Goal: Task Accomplishment & Management: Use online tool/utility

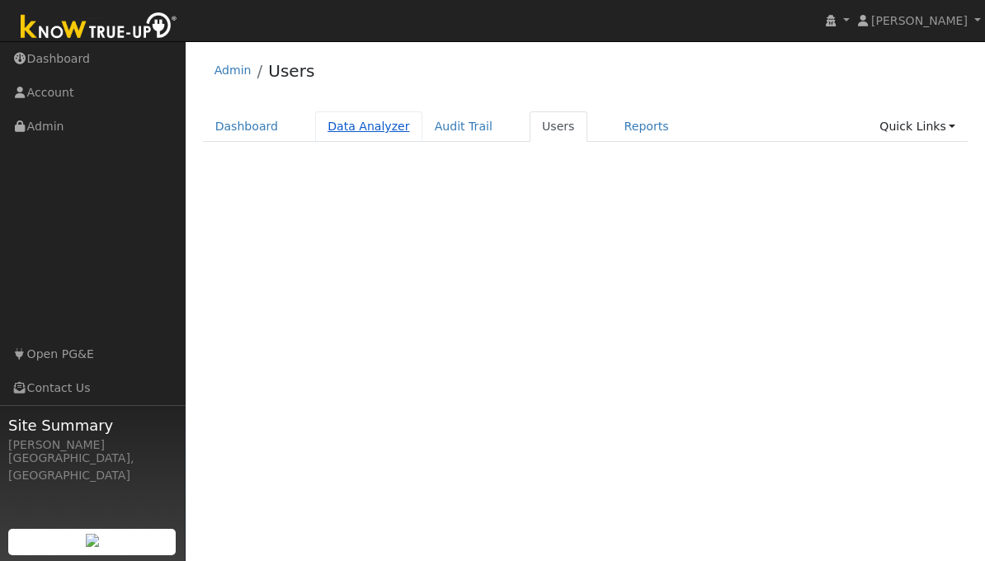
click at [377, 127] on link "Data Analyzer" at bounding box center [368, 126] width 107 height 31
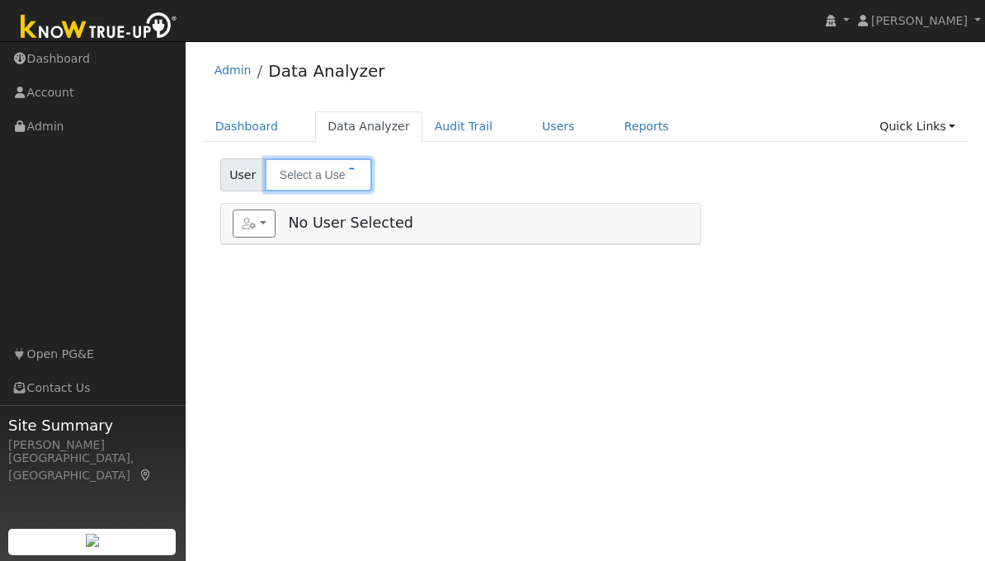
click at [299, 179] on input "text" at bounding box center [318, 174] width 107 height 33
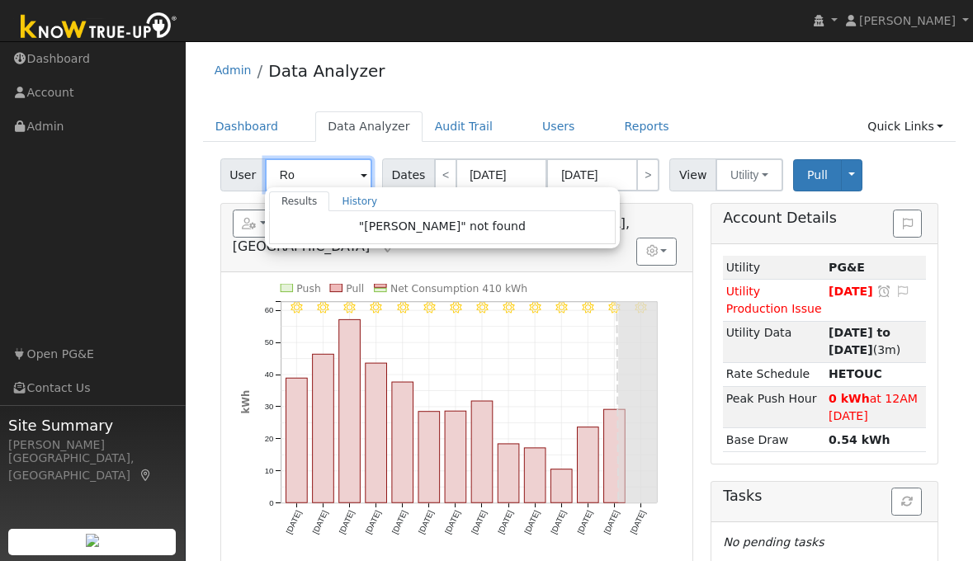
type input "R"
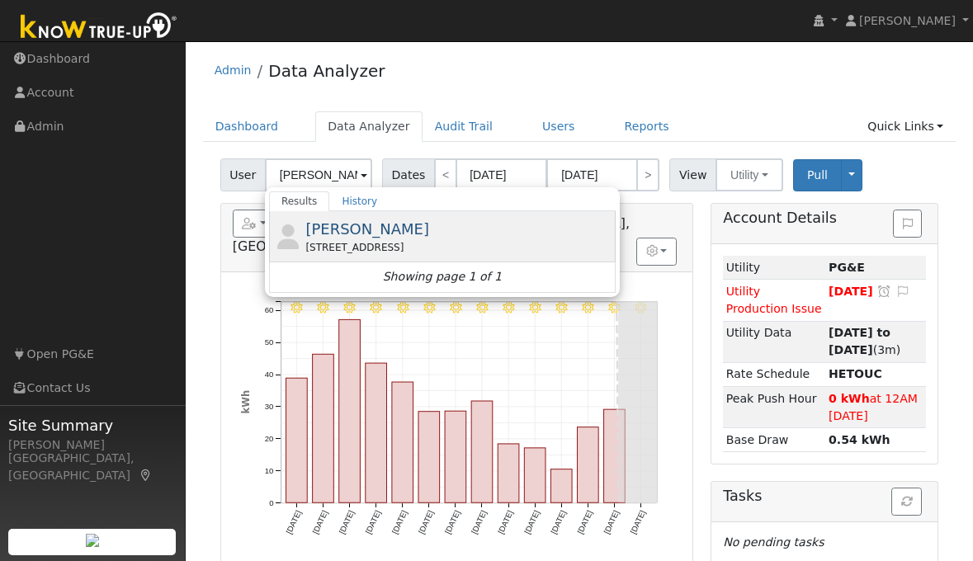
click at [321, 228] on span "[PERSON_NAME]" at bounding box center [367, 228] width 124 height 17
type input "[PERSON_NAME]"
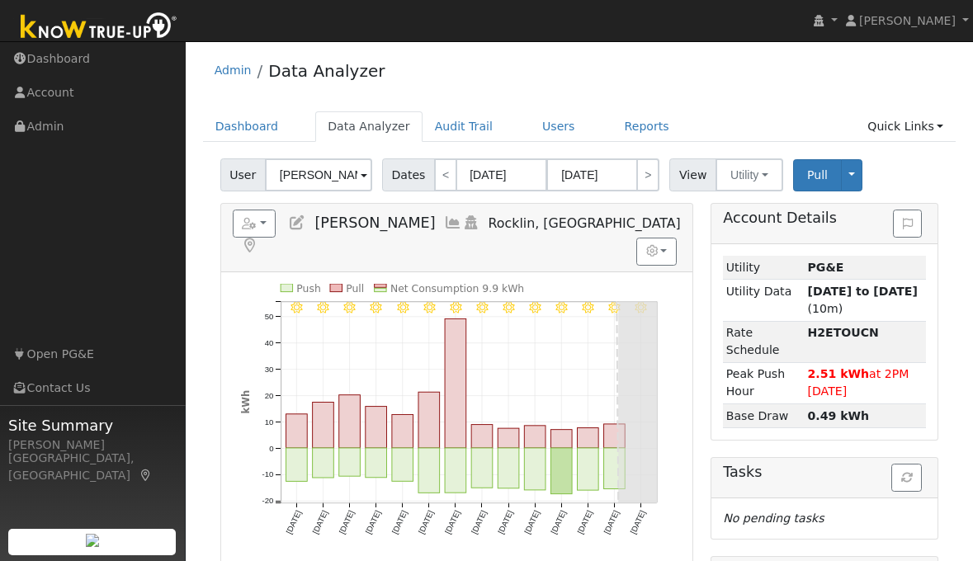
click at [444, 223] on icon at bounding box center [453, 222] width 18 height 15
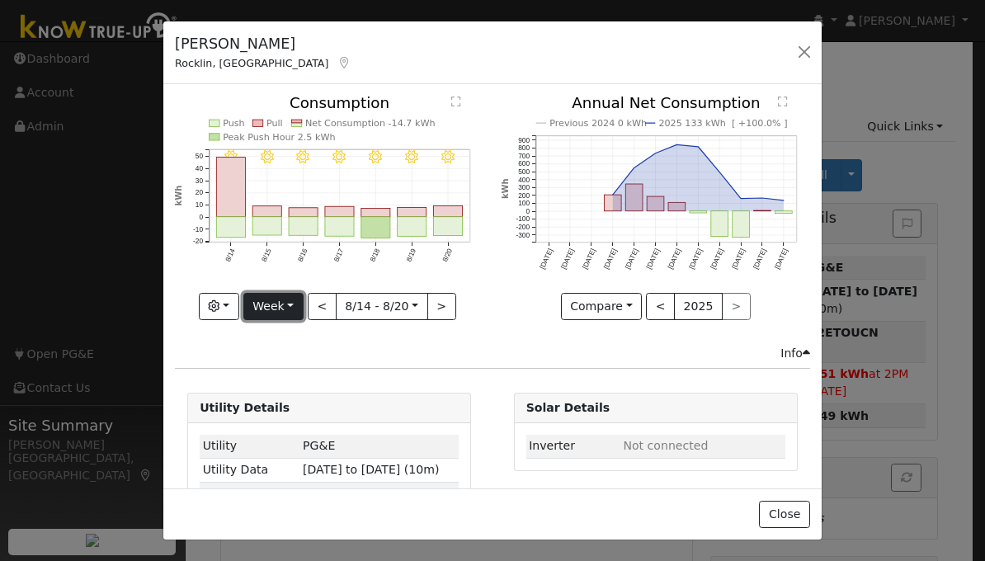
click at [291, 302] on button "Week" at bounding box center [273, 307] width 60 height 28
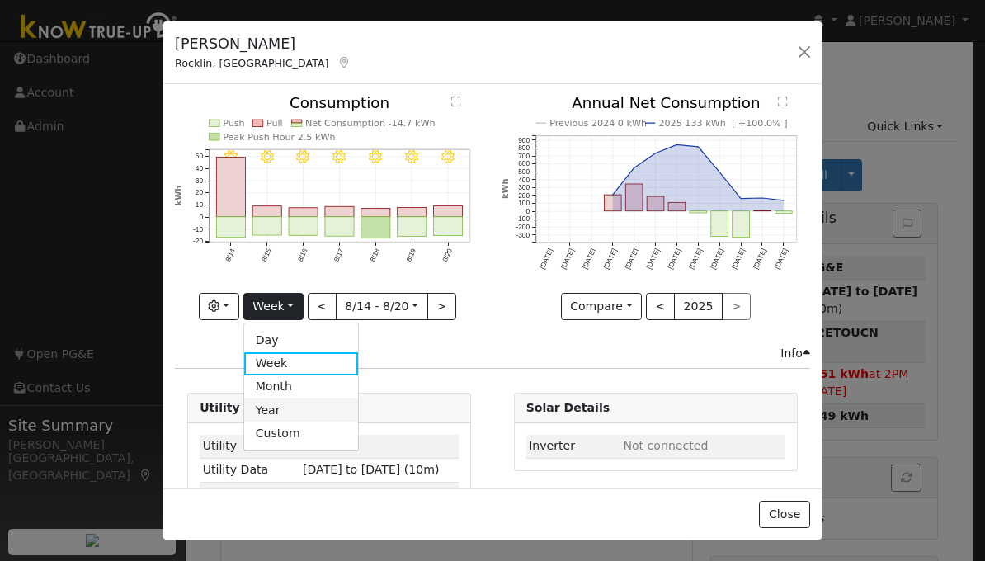
click at [272, 405] on link "Year" at bounding box center [301, 409] width 115 height 23
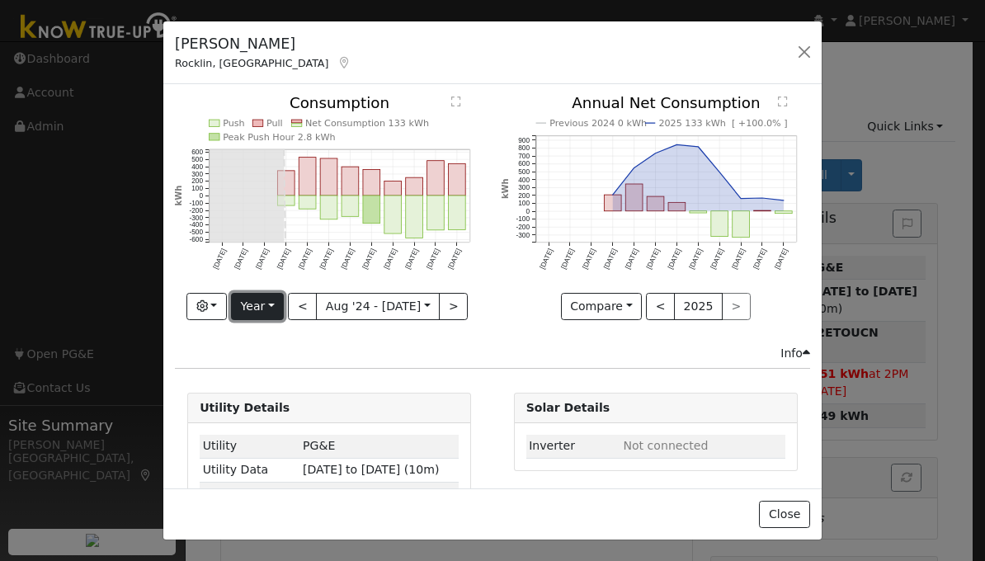
click at [273, 304] on button "Year" at bounding box center [257, 307] width 53 height 28
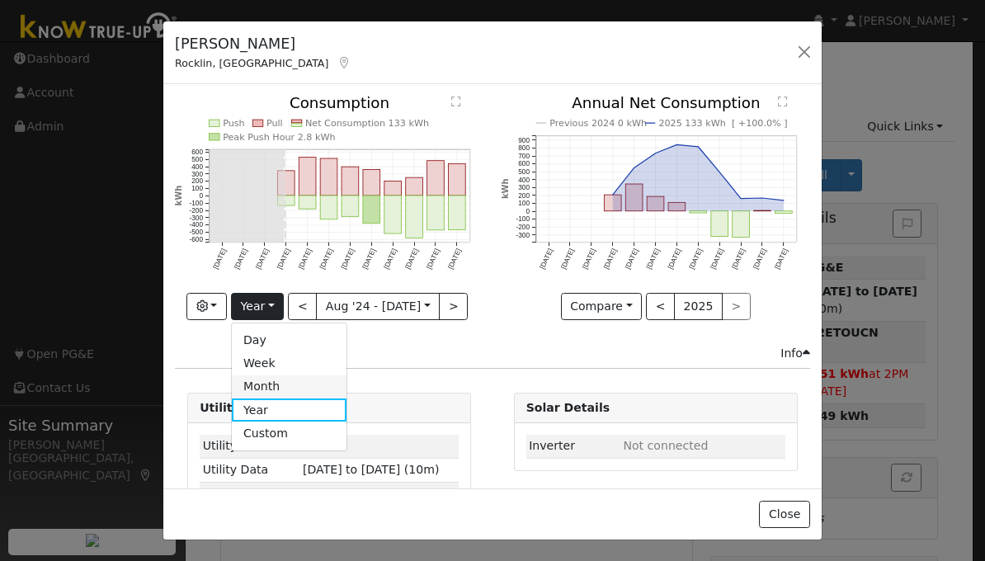
click at [265, 381] on link "Month" at bounding box center [289, 386] width 115 height 23
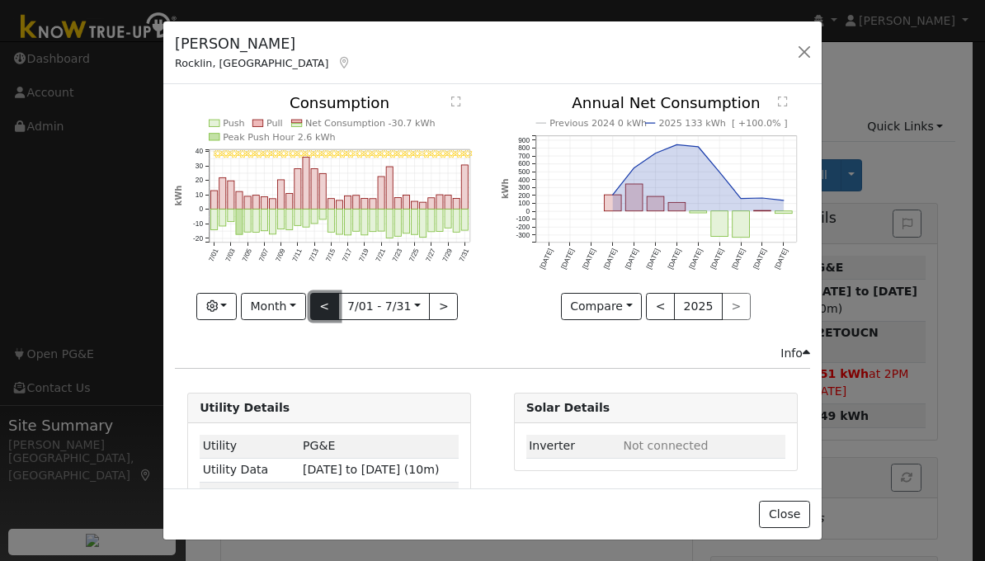
click at [323, 303] on button "<" at bounding box center [324, 307] width 29 height 28
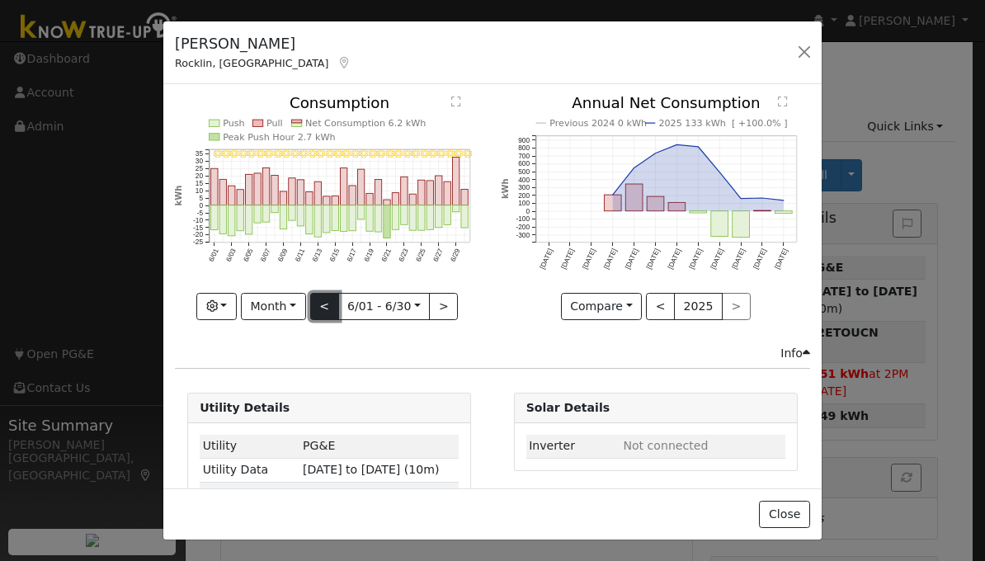
click at [323, 303] on button "<" at bounding box center [324, 307] width 29 height 28
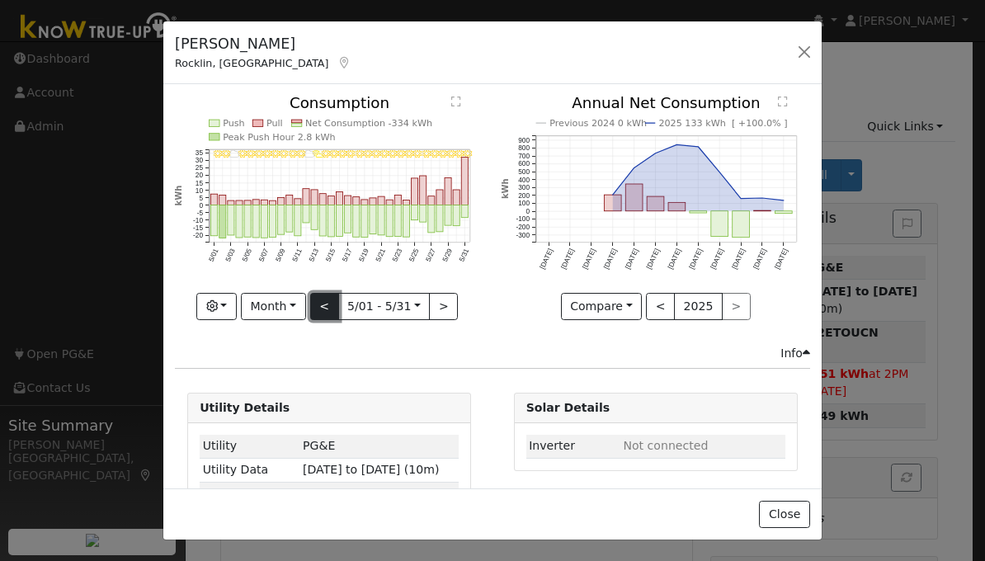
click at [323, 303] on button "<" at bounding box center [324, 307] width 29 height 28
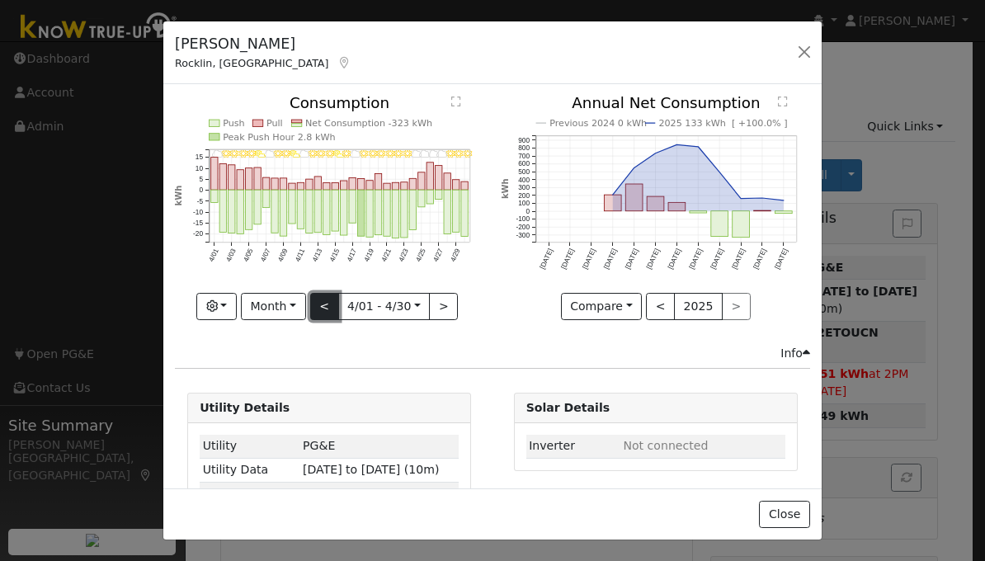
click at [323, 303] on button "<" at bounding box center [324, 307] width 29 height 28
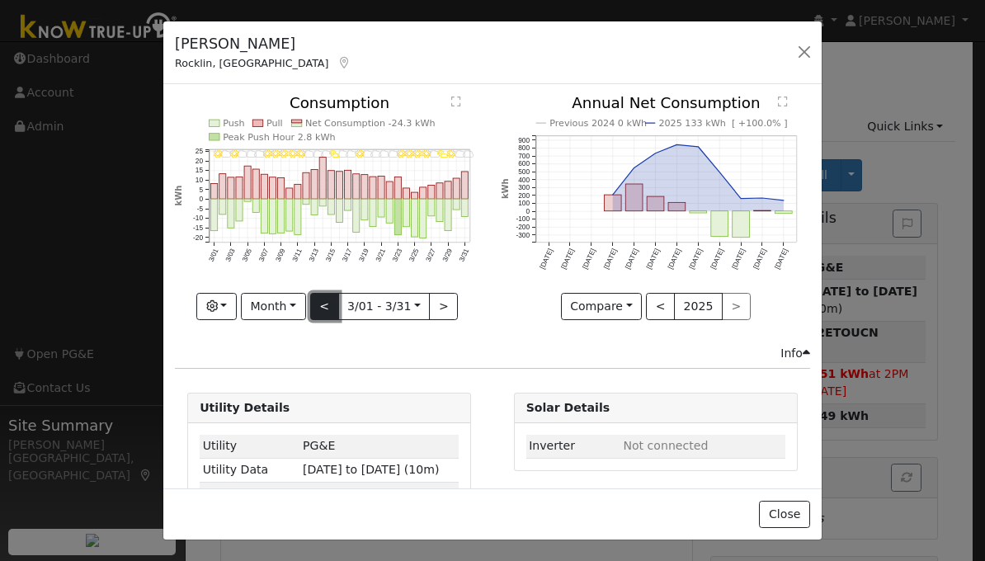
click at [323, 303] on button "<" at bounding box center [324, 307] width 29 height 28
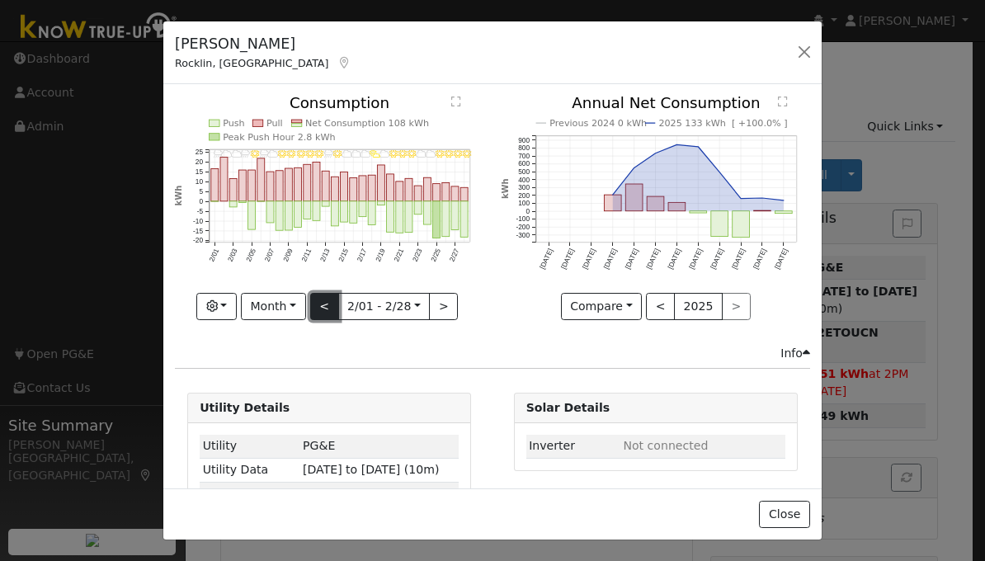
click at [323, 303] on button "<" at bounding box center [324, 307] width 29 height 28
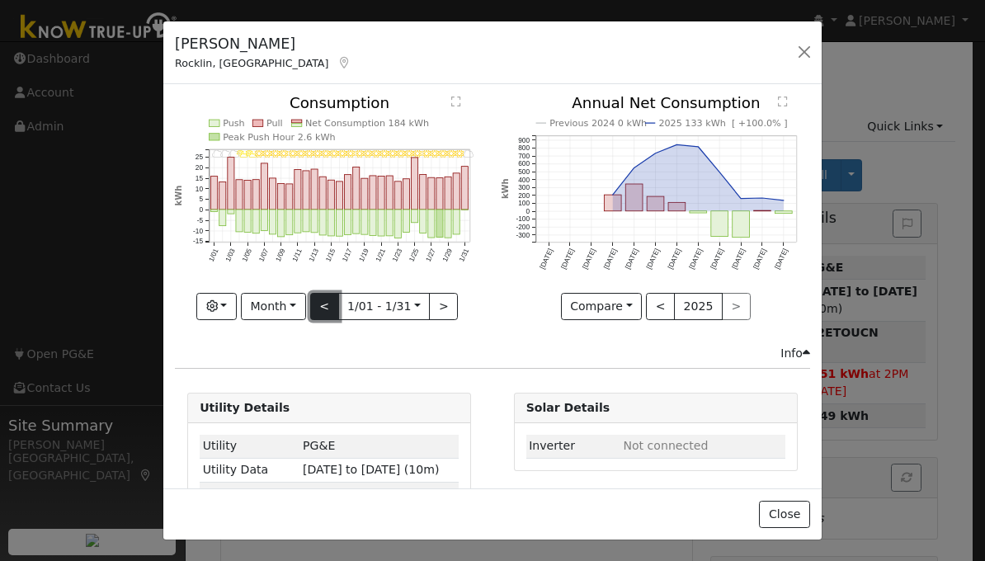
click at [323, 303] on button "<" at bounding box center [324, 307] width 29 height 28
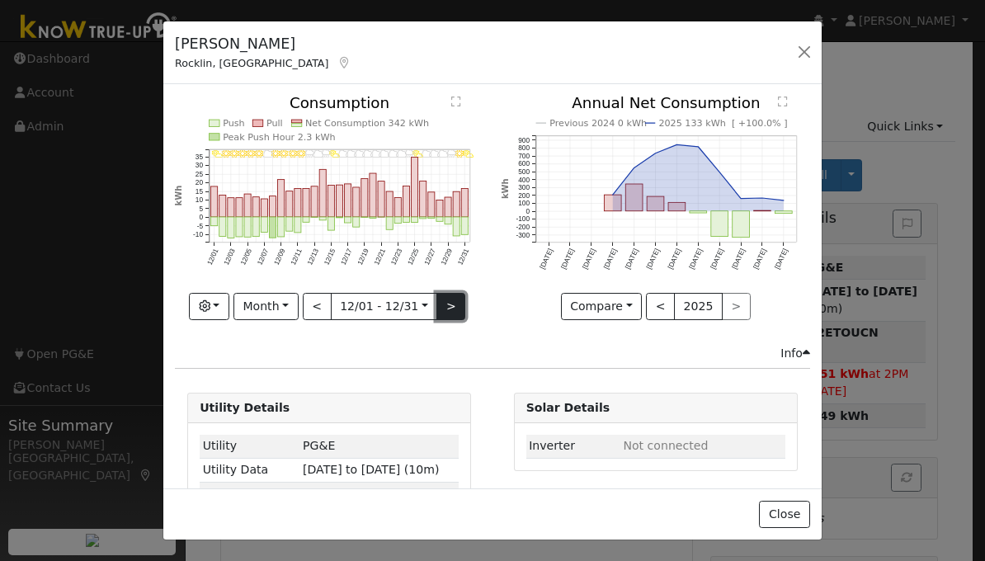
click at [443, 304] on button ">" at bounding box center [450, 307] width 29 height 28
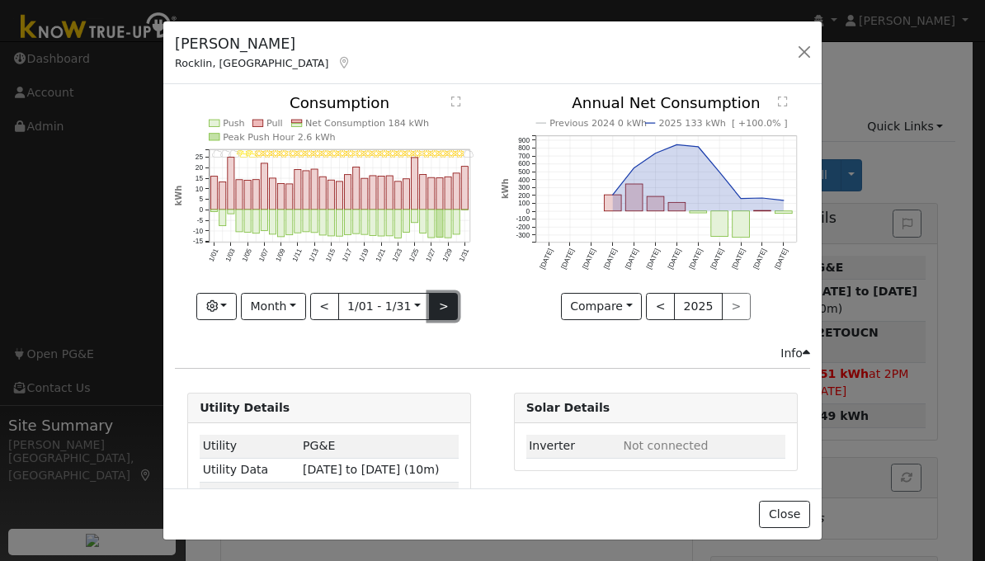
click at [443, 304] on button ">" at bounding box center [443, 307] width 29 height 28
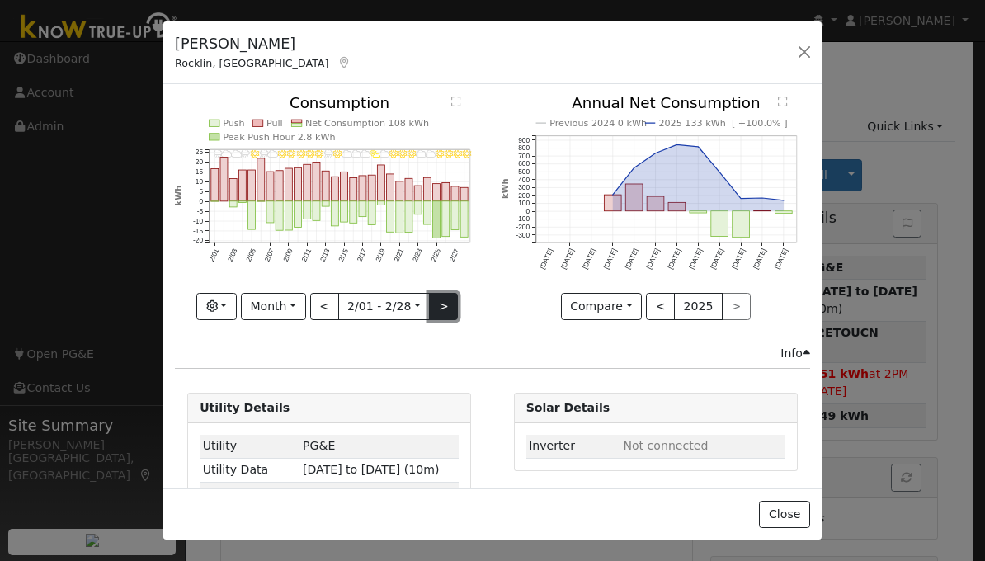
click at [443, 304] on button ">" at bounding box center [443, 307] width 29 height 28
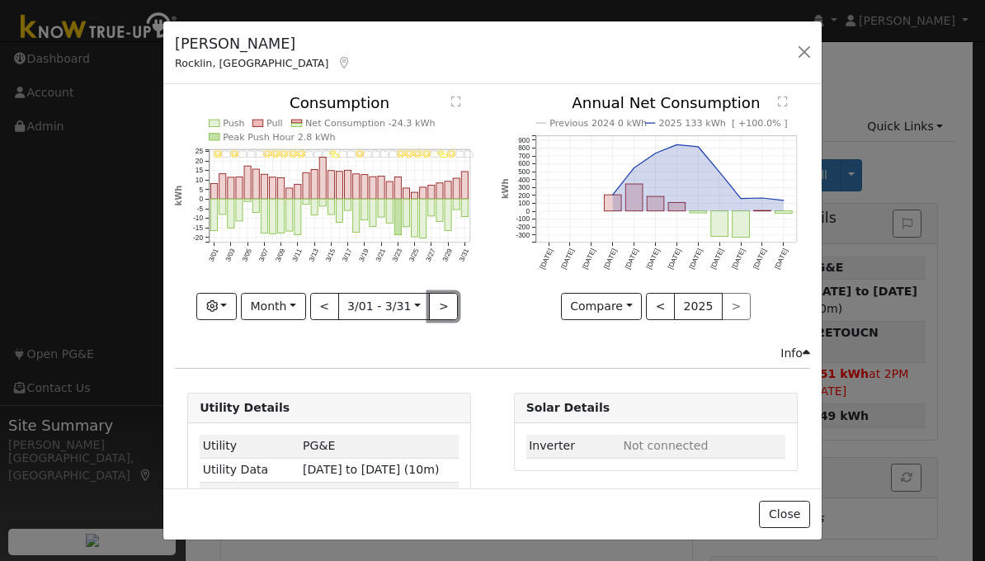
click at [440, 304] on button ">" at bounding box center [443, 307] width 29 height 28
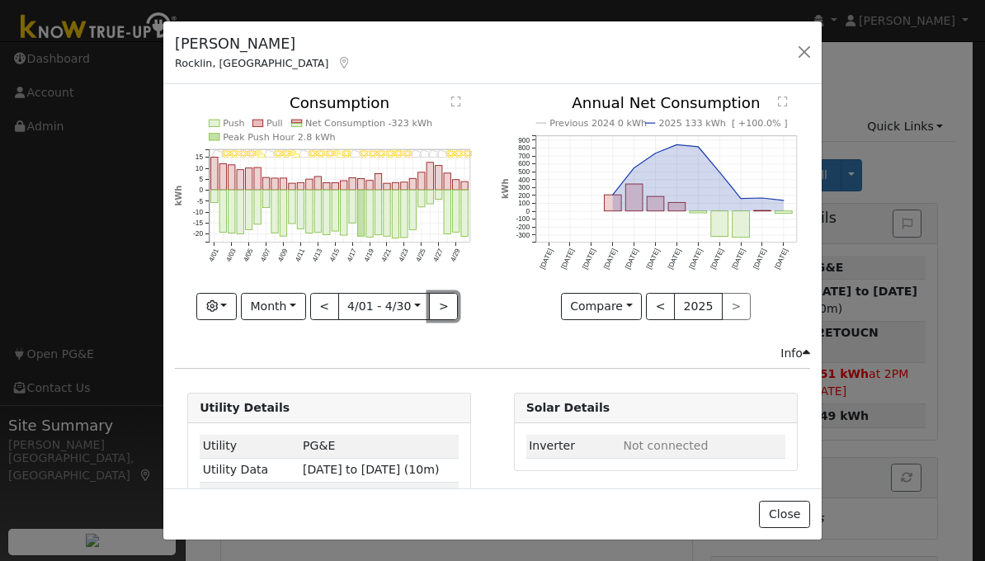
click at [440, 304] on button ">" at bounding box center [443, 307] width 29 height 28
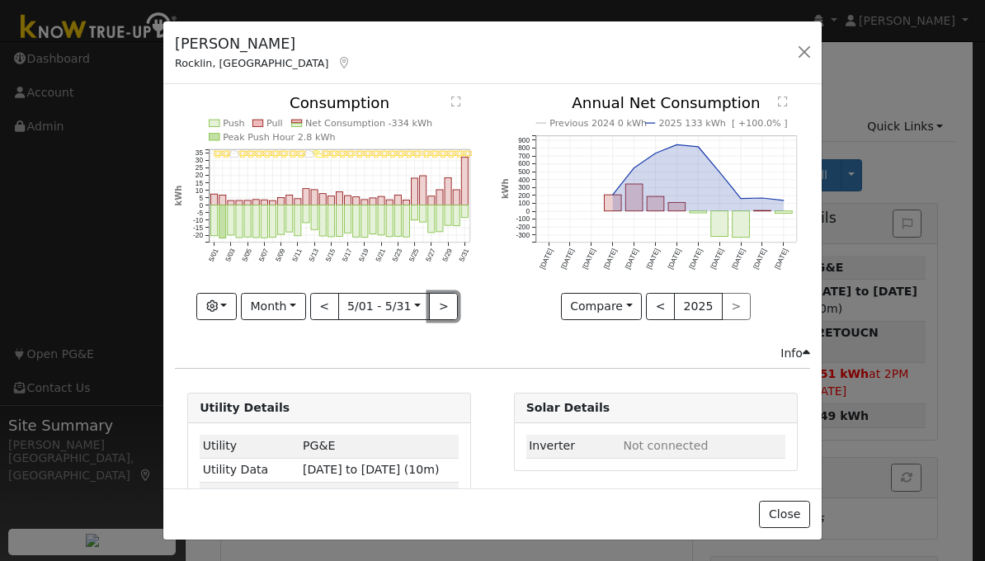
click at [440, 304] on button ">" at bounding box center [443, 307] width 29 height 28
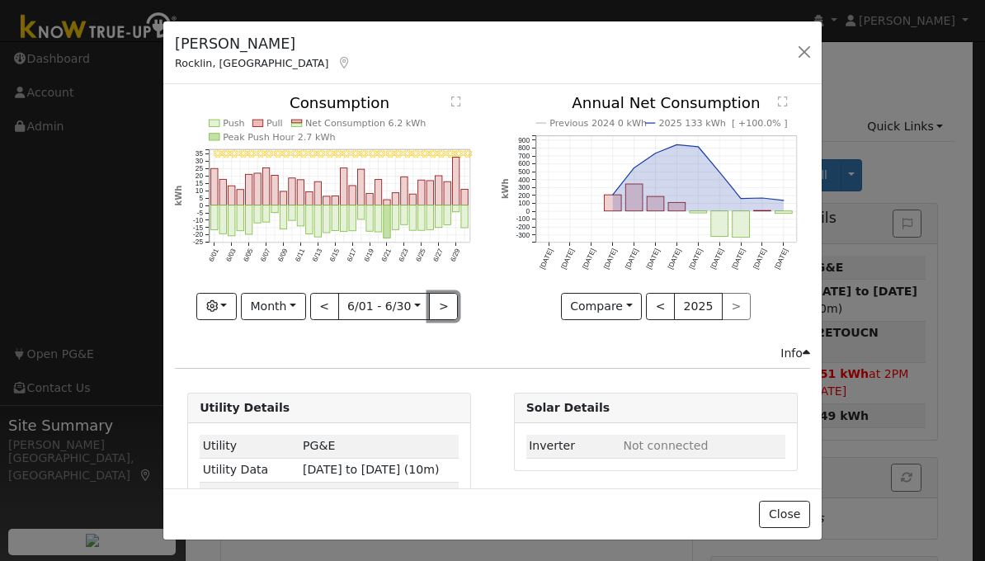
click at [440, 304] on button ">" at bounding box center [443, 307] width 29 height 28
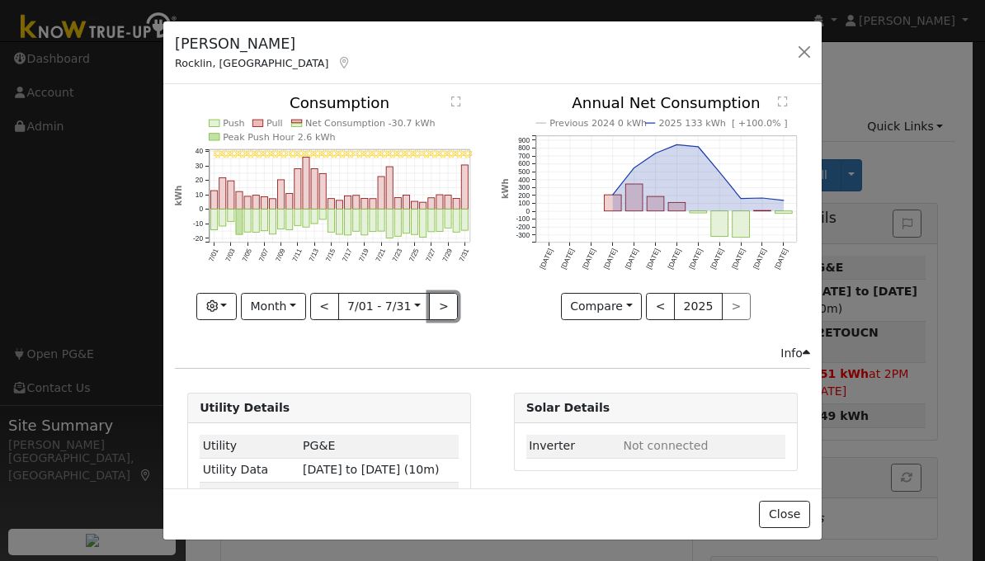
click at [440, 304] on button ">" at bounding box center [443, 307] width 29 height 28
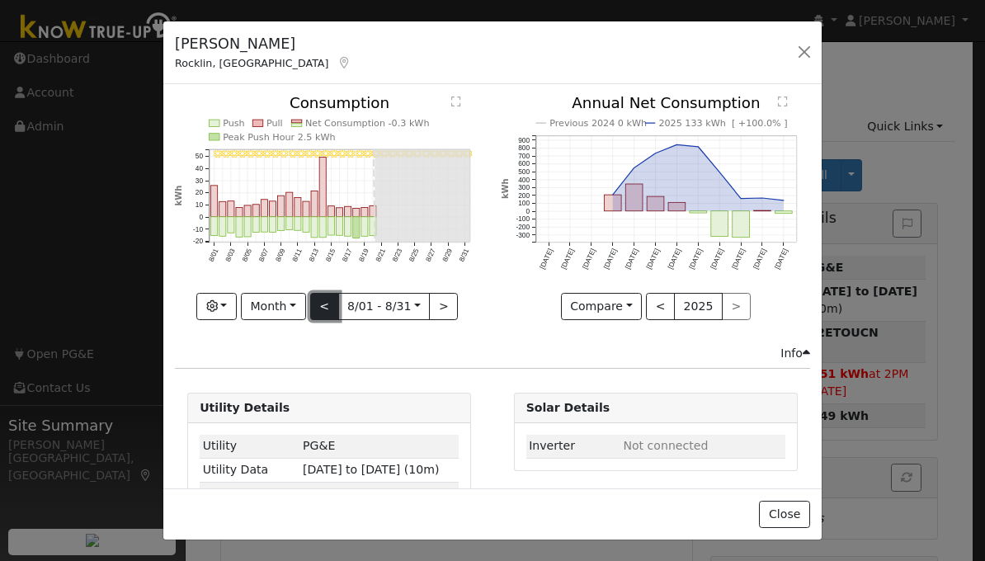
click at [324, 298] on button "<" at bounding box center [324, 307] width 29 height 28
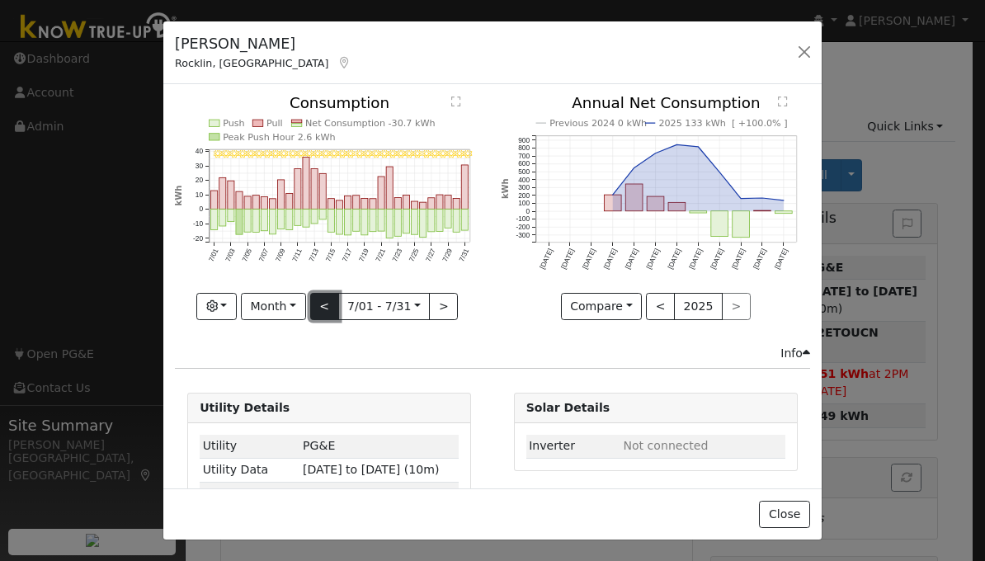
click at [324, 298] on button "<" at bounding box center [324, 307] width 29 height 28
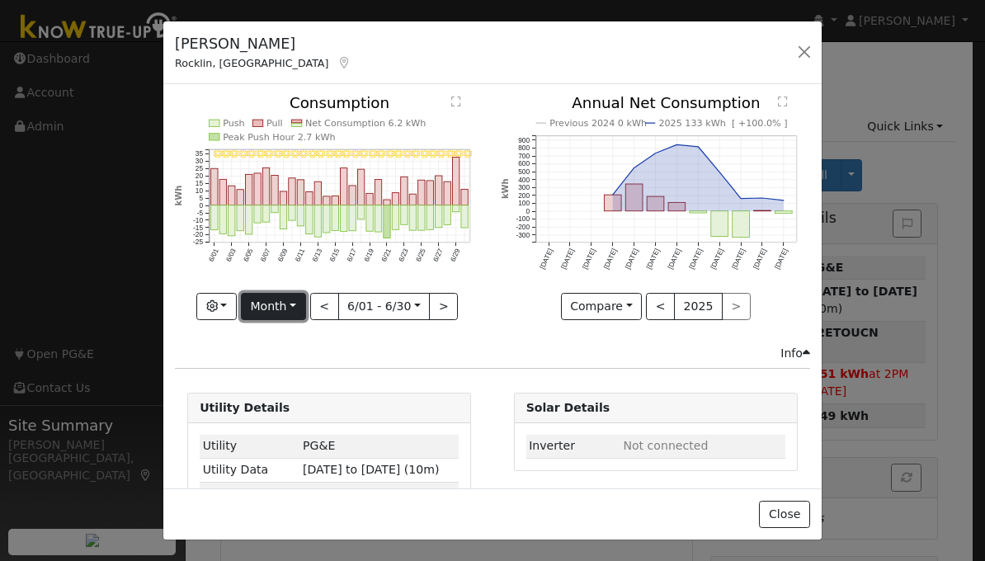
click at [290, 299] on button "Month" at bounding box center [273, 307] width 65 height 28
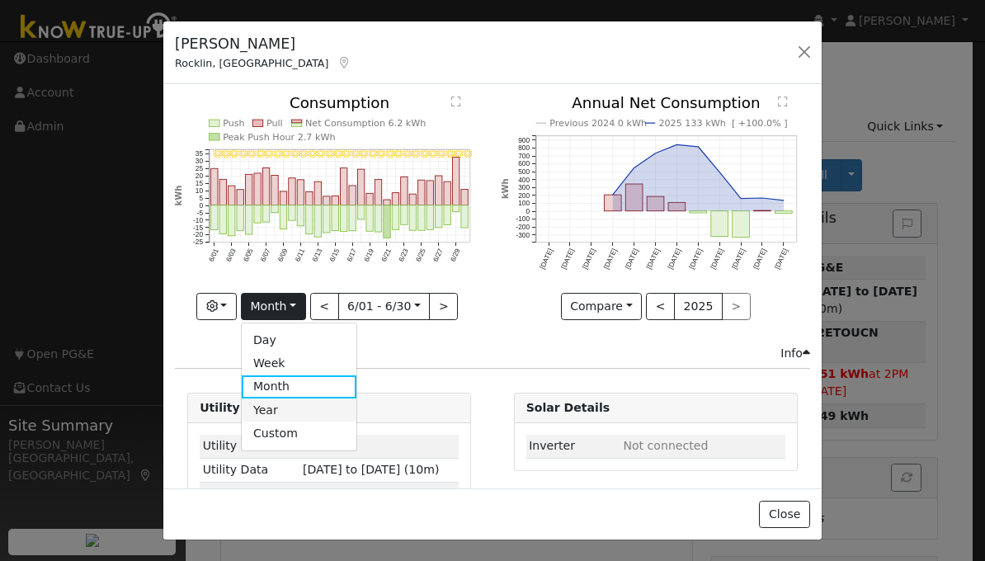
click at [282, 403] on link "Year" at bounding box center [299, 409] width 115 height 23
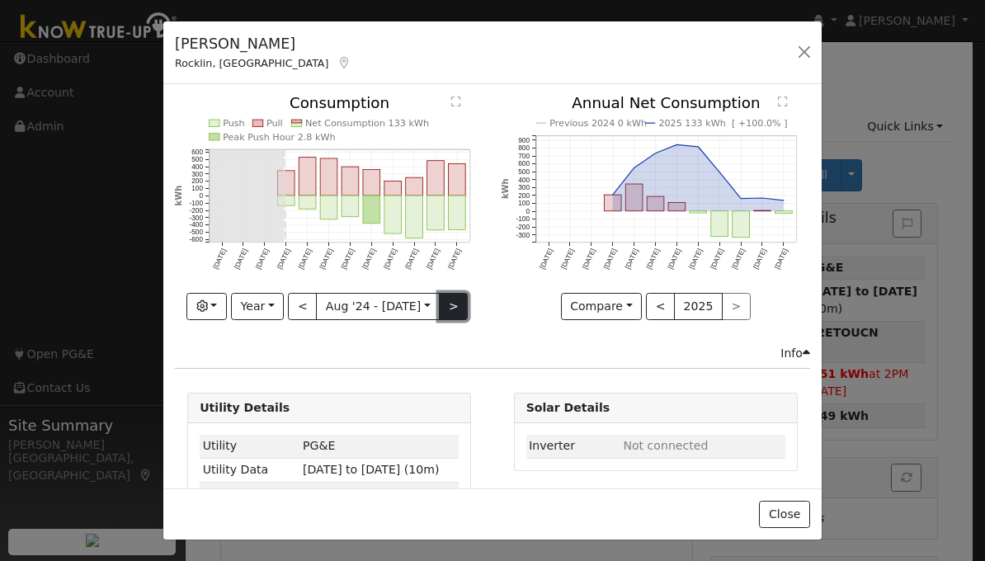
click at [443, 299] on button ">" at bounding box center [453, 307] width 29 height 28
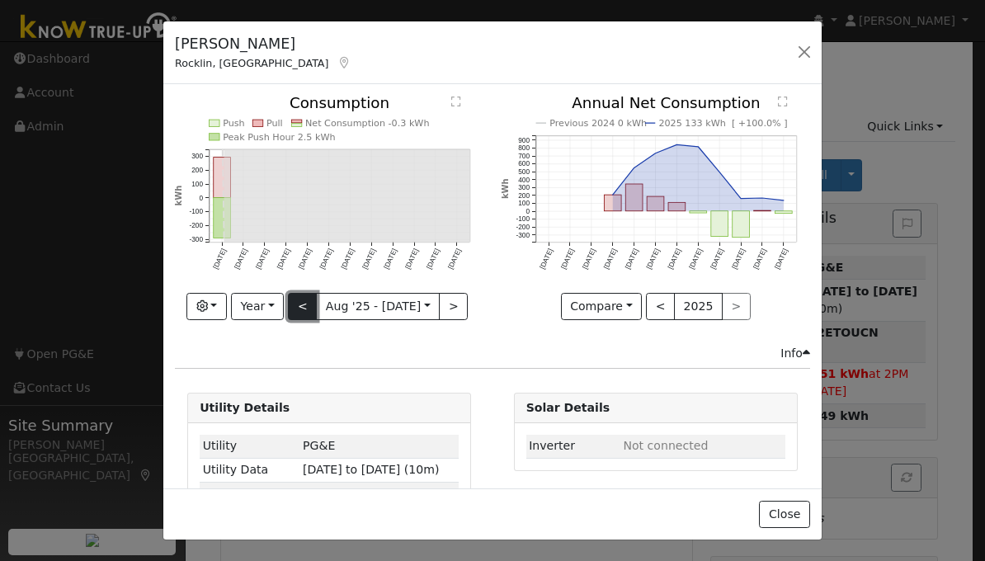
click at [307, 303] on button "<" at bounding box center [302, 307] width 29 height 28
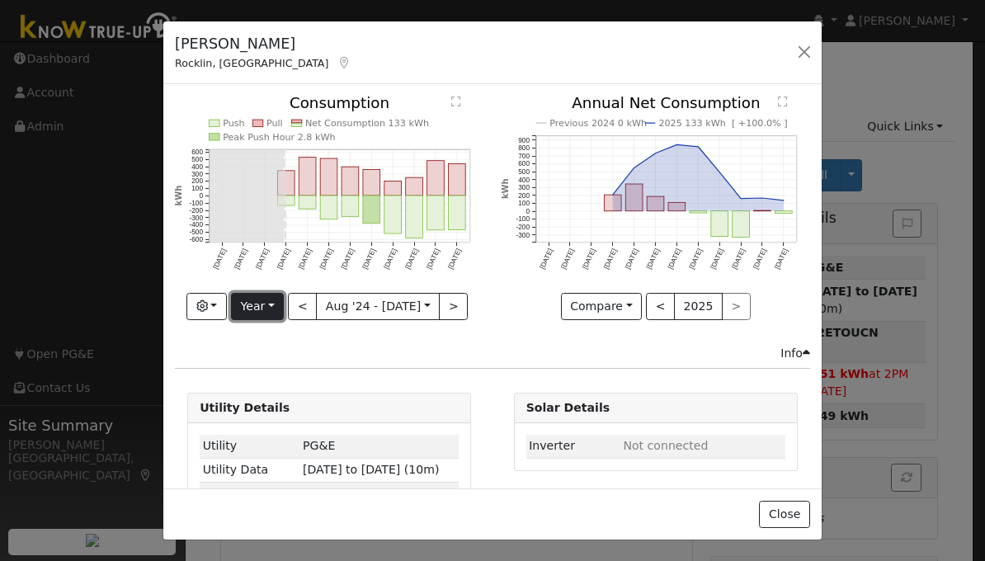
click at [276, 300] on button "Year" at bounding box center [257, 307] width 53 height 28
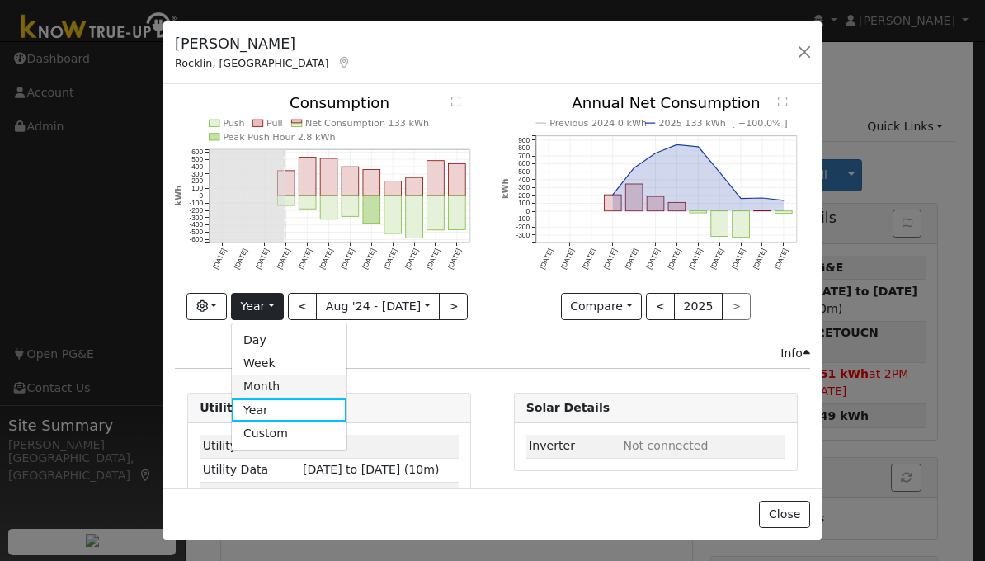
click at [280, 387] on link "Month" at bounding box center [289, 386] width 115 height 23
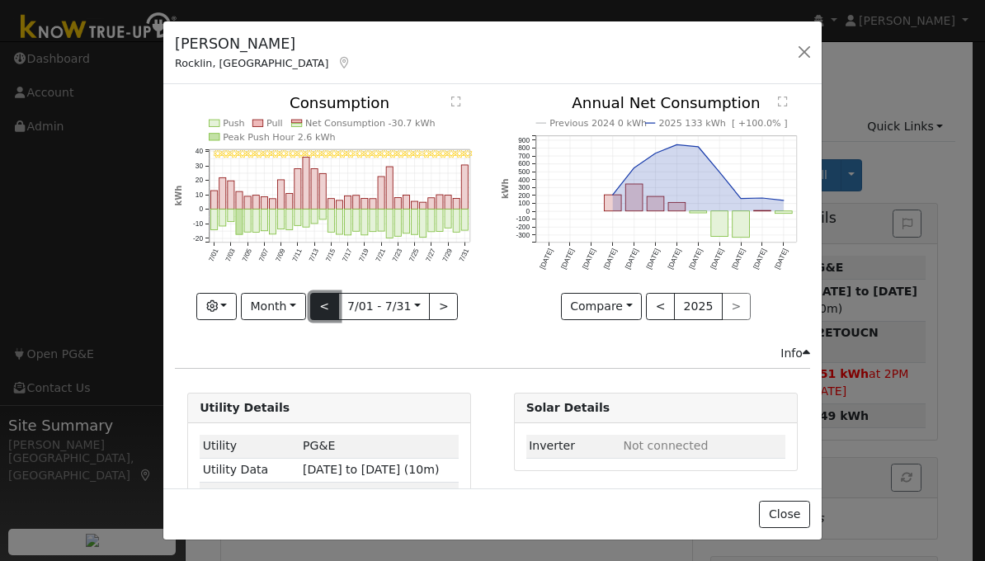
click at [323, 301] on button "<" at bounding box center [324, 307] width 29 height 28
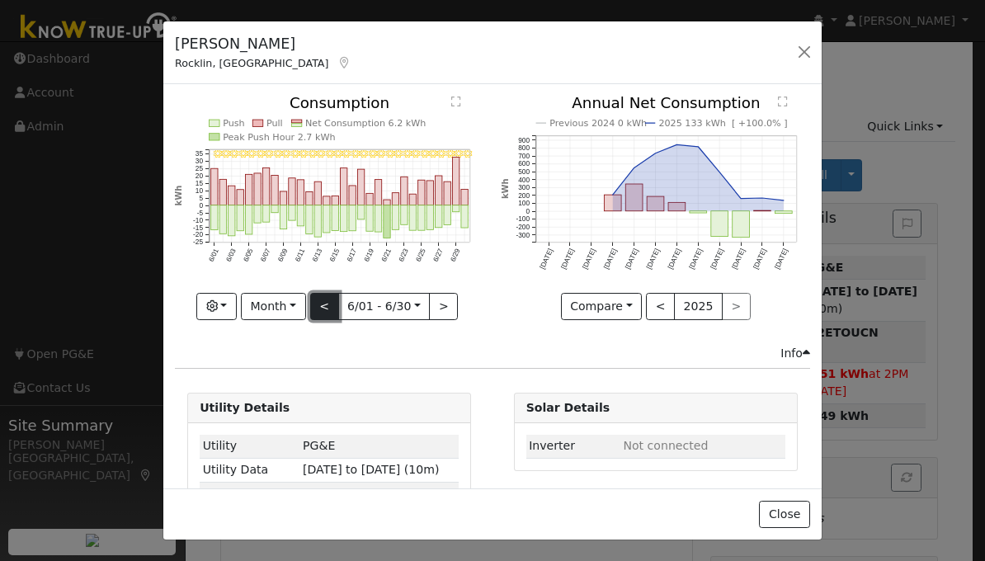
click at [323, 301] on button "<" at bounding box center [324, 307] width 29 height 28
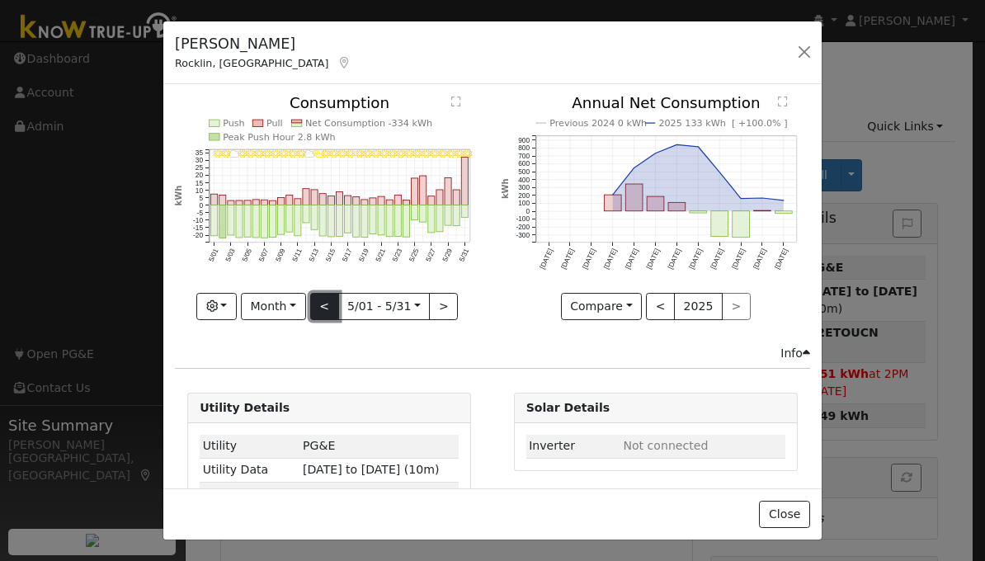
click at [323, 301] on button "<" at bounding box center [324, 307] width 29 height 28
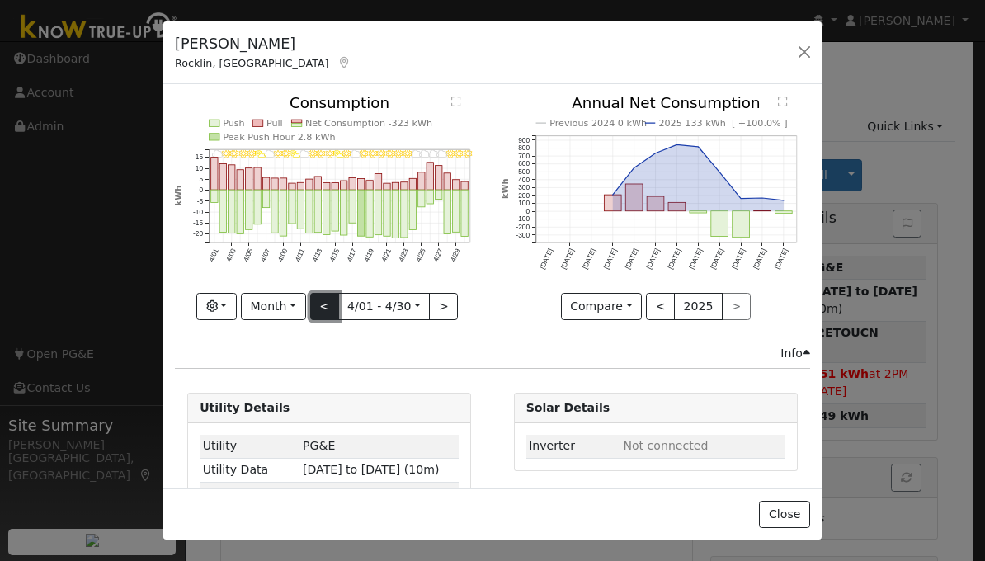
click at [323, 301] on button "<" at bounding box center [324, 307] width 29 height 28
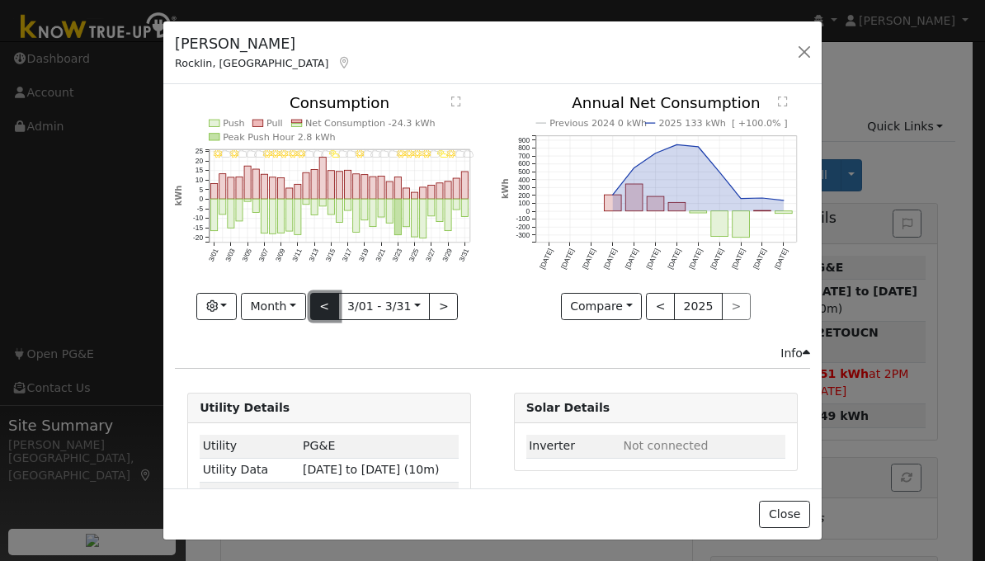
click at [323, 301] on button "<" at bounding box center [324, 307] width 29 height 28
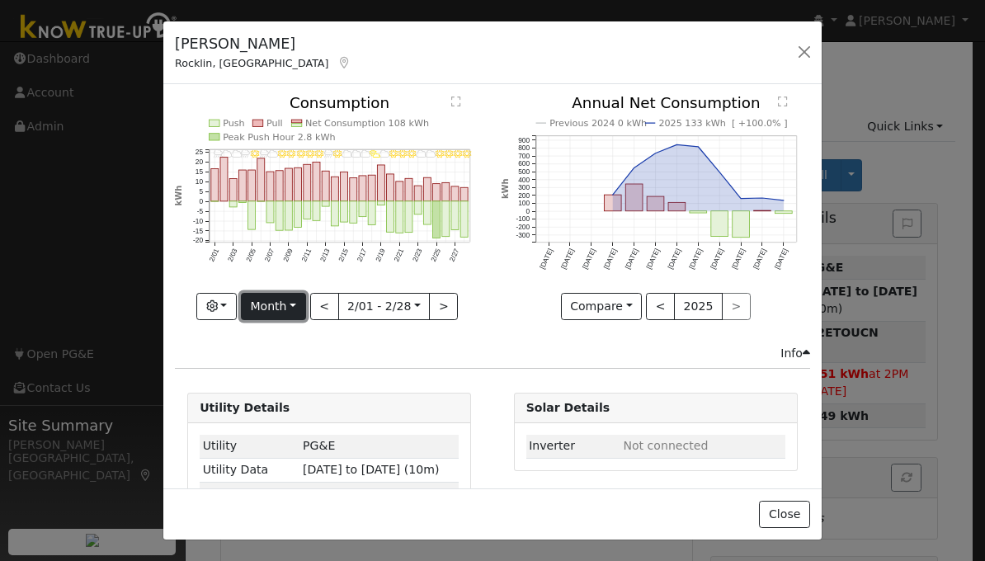
click at [278, 299] on button "Month" at bounding box center [273, 307] width 65 height 28
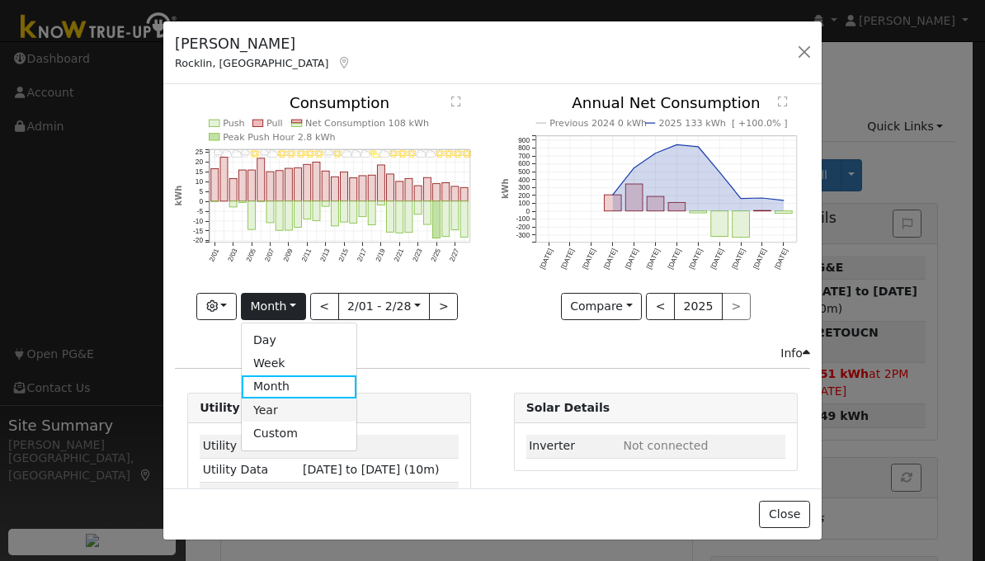
click at [289, 406] on link "Year" at bounding box center [299, 409] width 115 height 23
type input "2024-08-01"
